Goal: Information Seeking & Learning: Learn about a topic

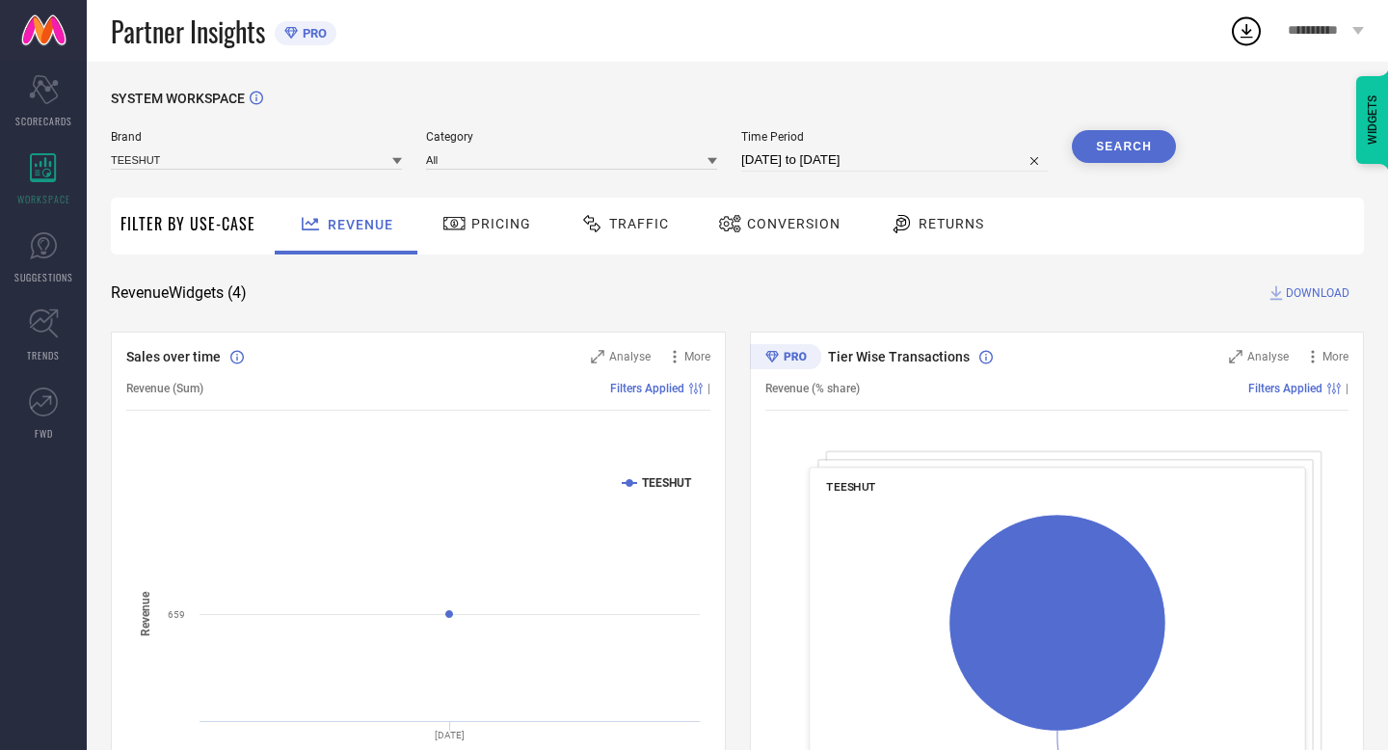
click at [610, 219] on span "Traffic" at bounding box center [639, 223] width 60 height 15
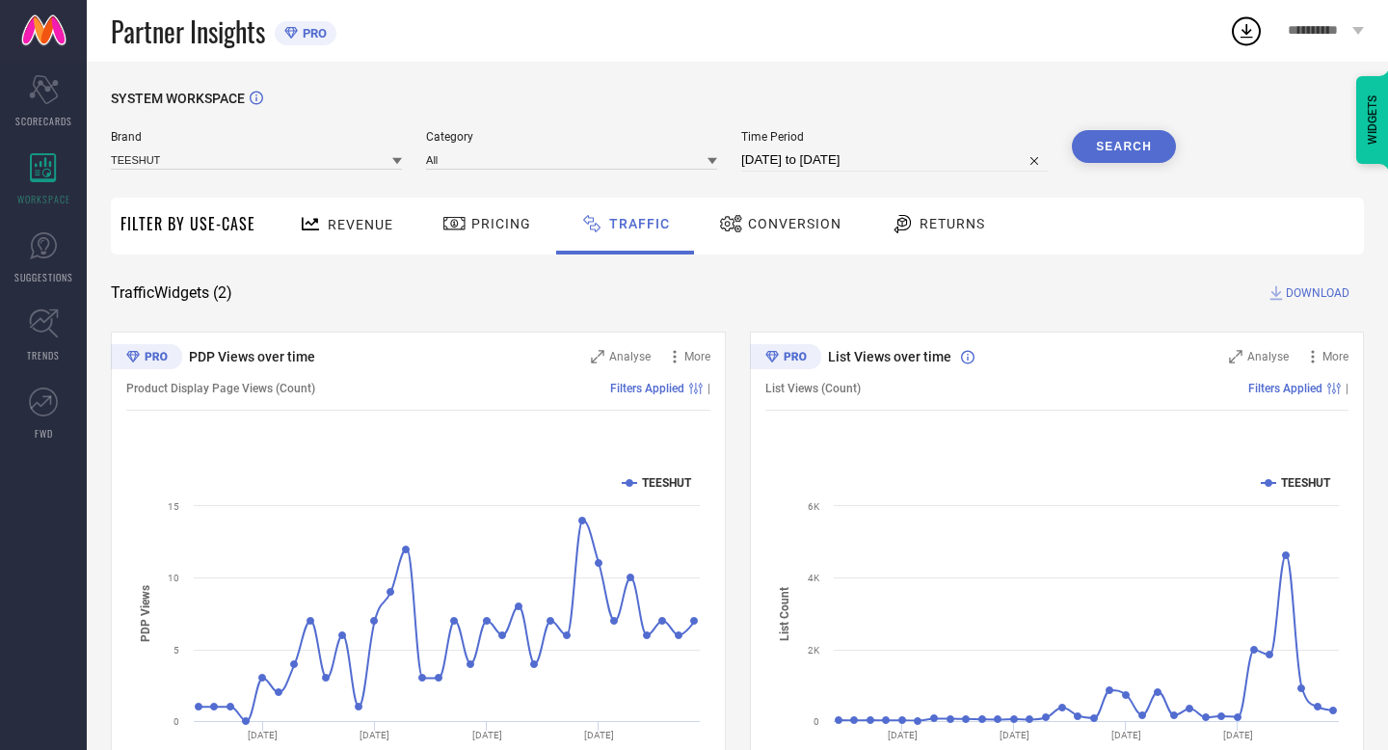
click at [504, 212] on div "Pricing" at bounding box center [487, 223] width 98 height 33
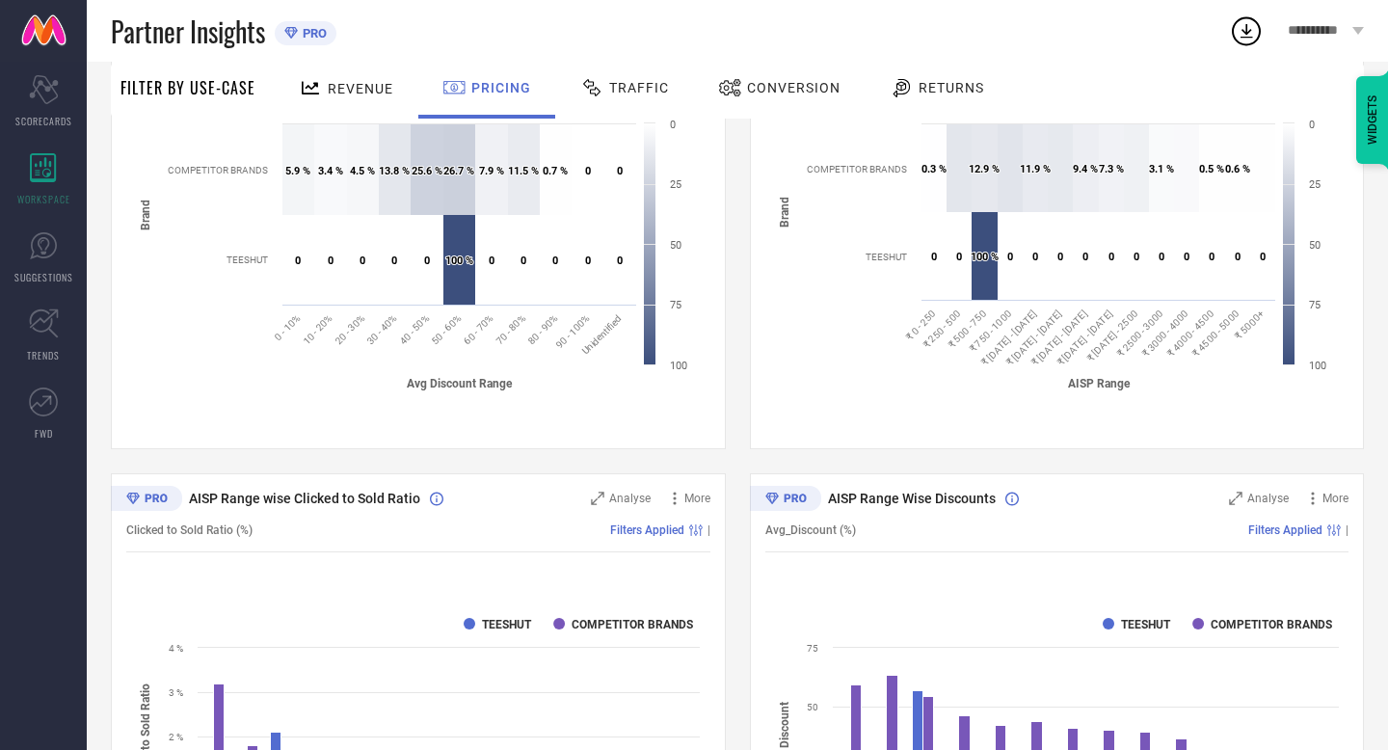
scroll to position [402, 0]
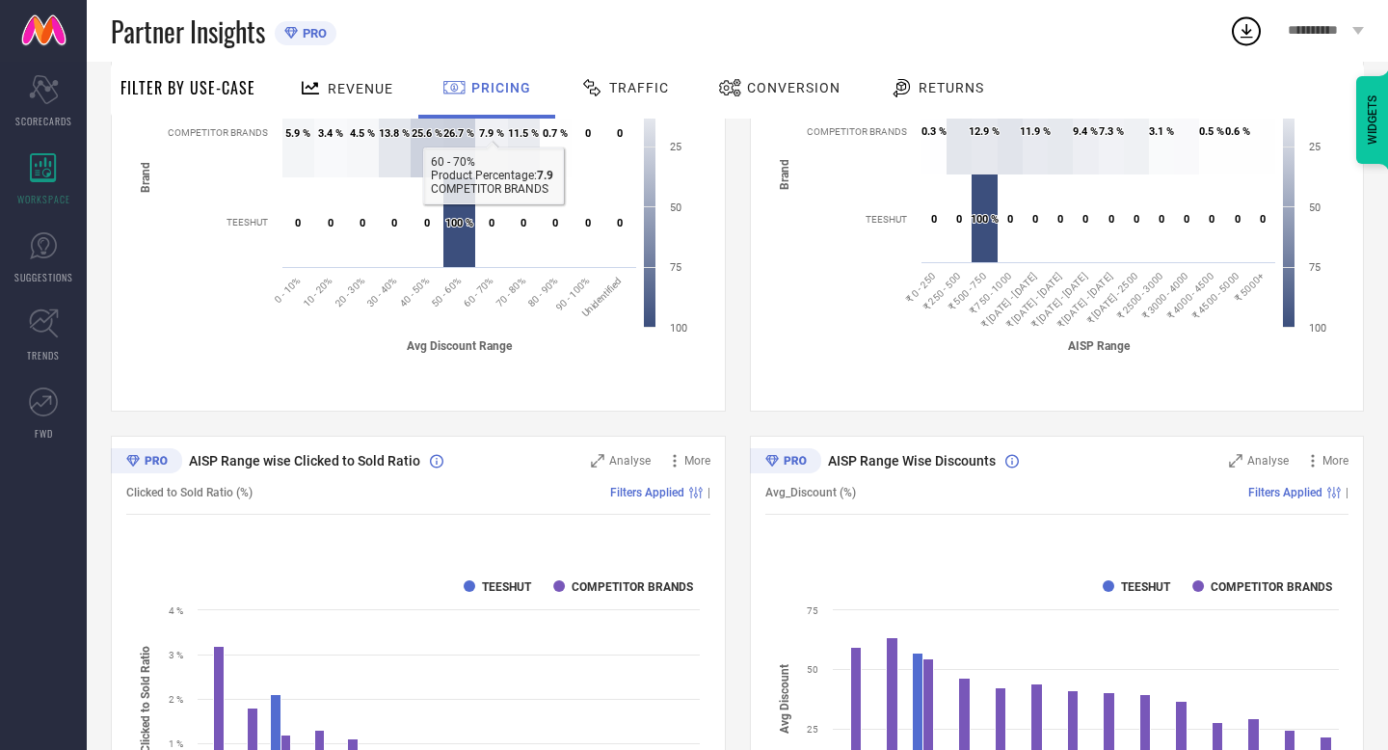
click at [330, 81] on span "Revenue" at bounding box center [361, 88] width 66 height 15
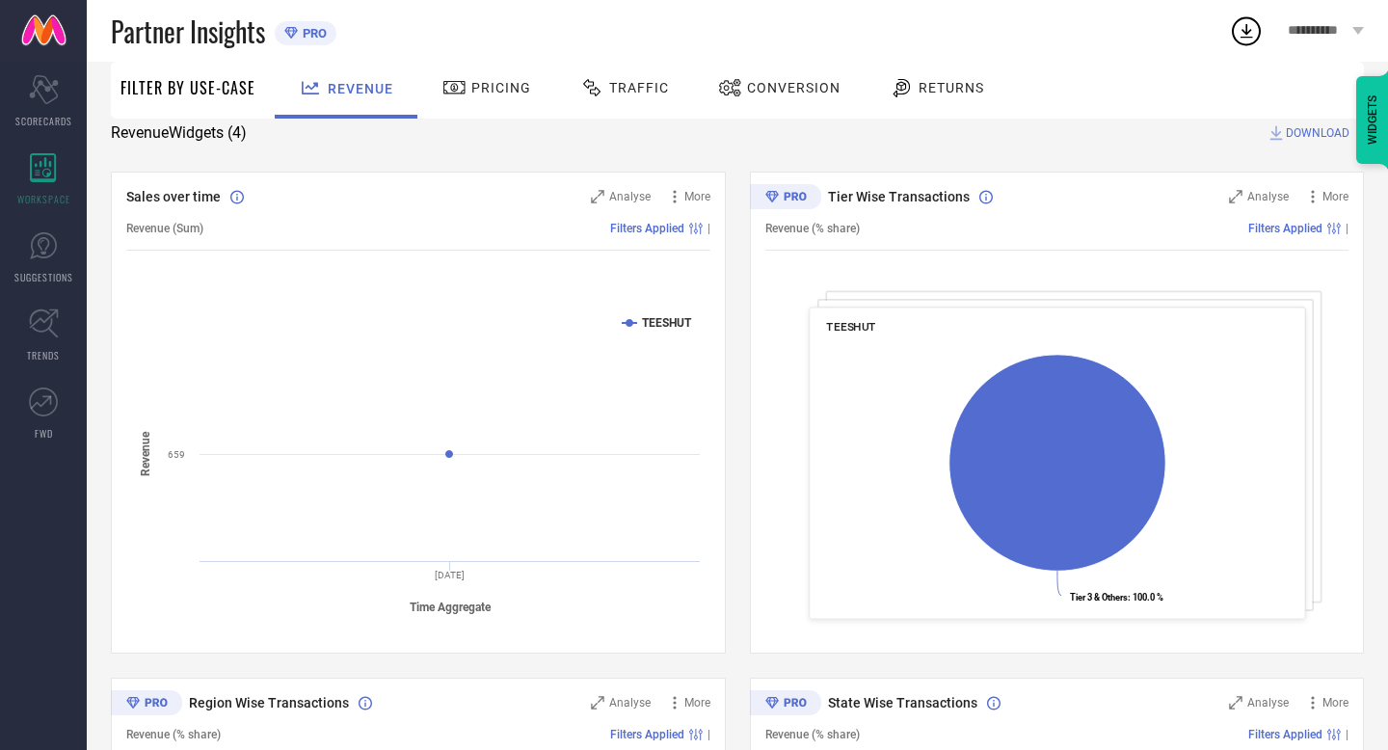
scroll to position [0, 0]
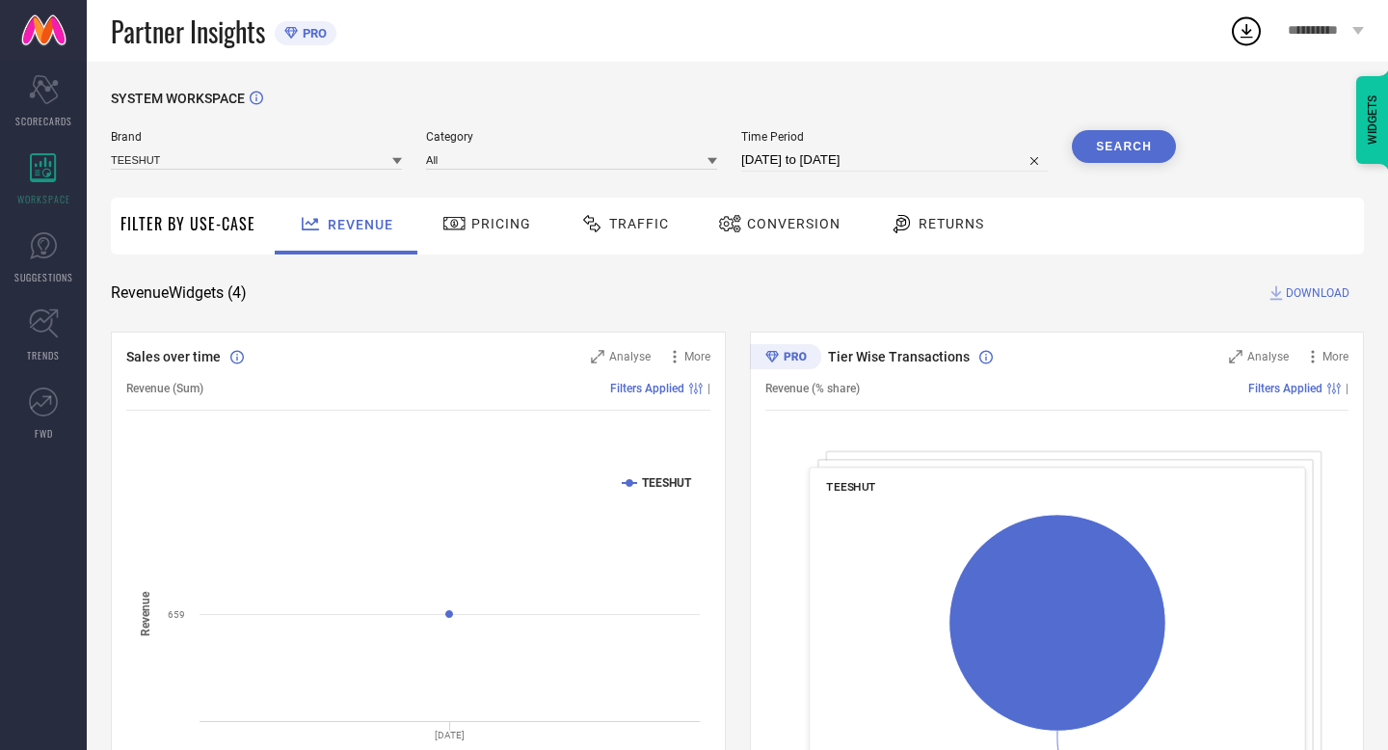
click at [457, 230] on icon at bounding box center [454, 223] width 24 height 23
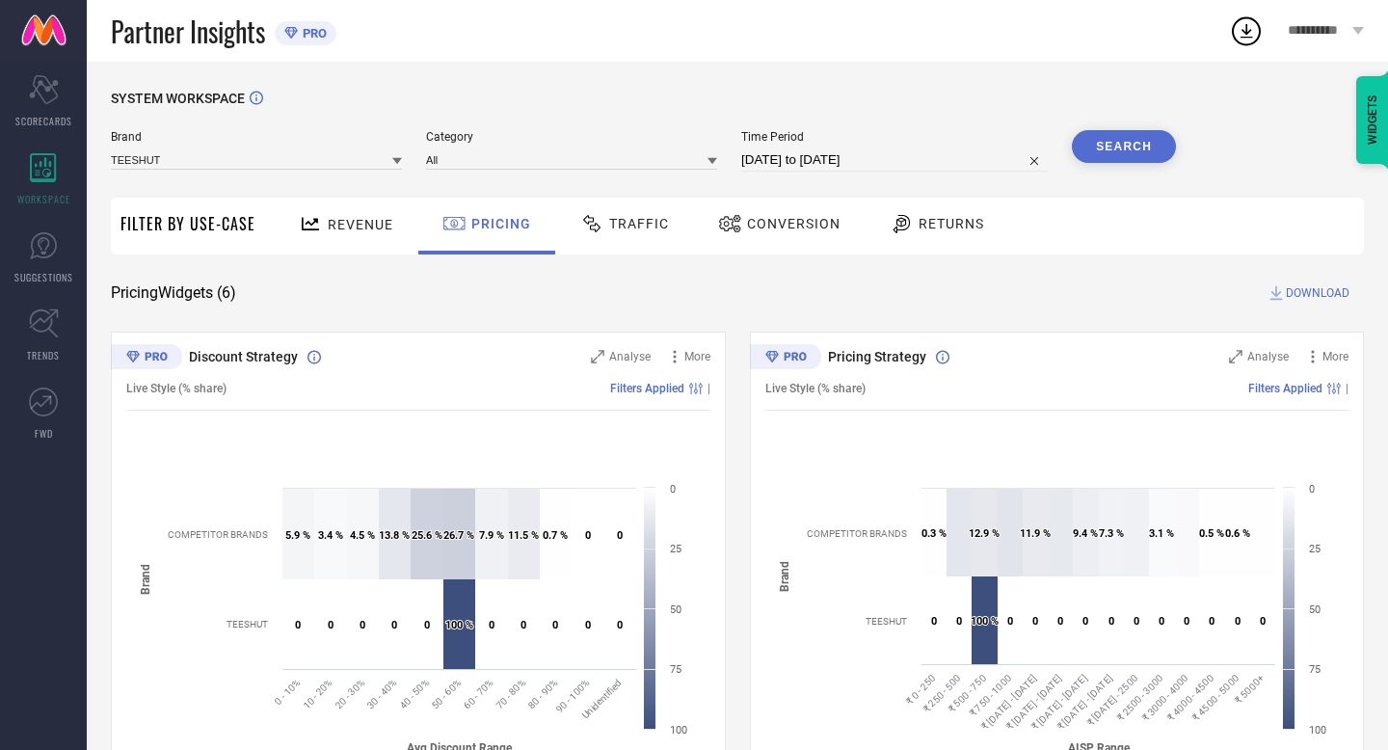
click at [629, 225] on span "Traffic" at bounding box center [639, 223] width 60 height 15
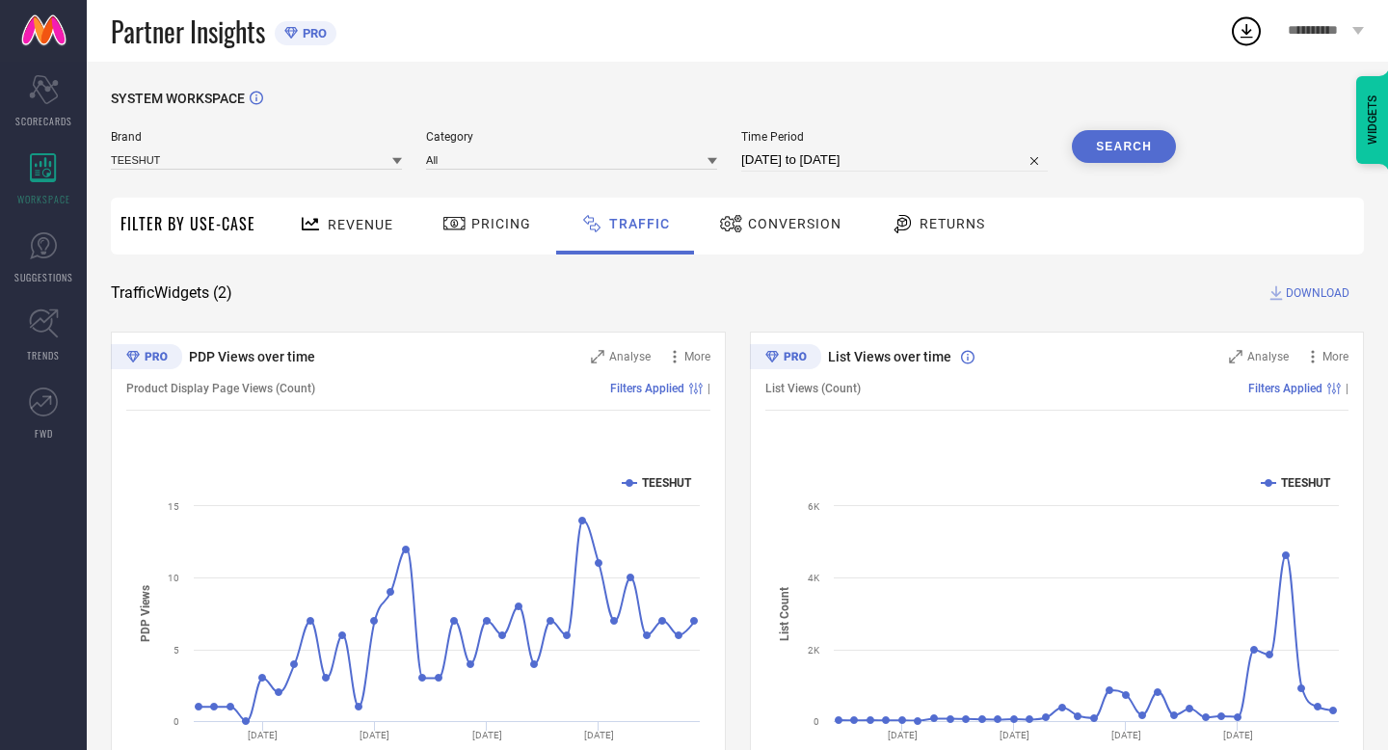
click at [785, 227] on span "Conversion" at bounding box center [795, 223] width 94 height 15
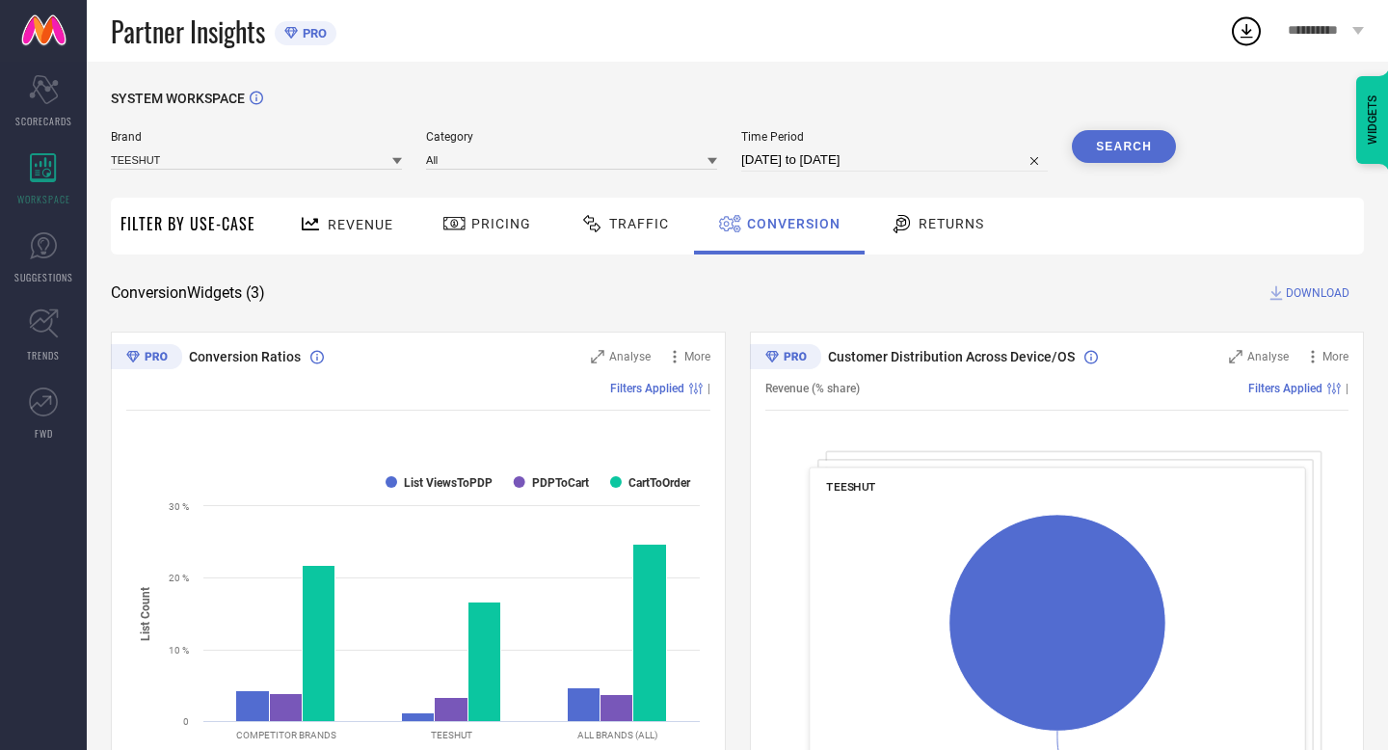
click at [949, 224] on span "Returns" at bounding box center [952, 223] width 66 height 15
